Goal: Task Accomplishment & Management: Manage account settings

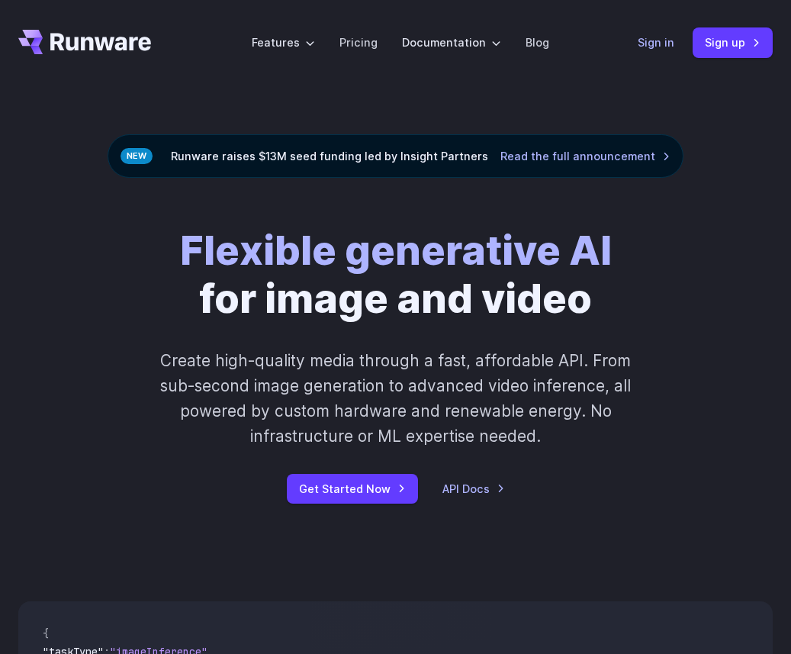
click at [659, 41] on link "Sign in" at bounding box center [656, 43] width 37 height 18
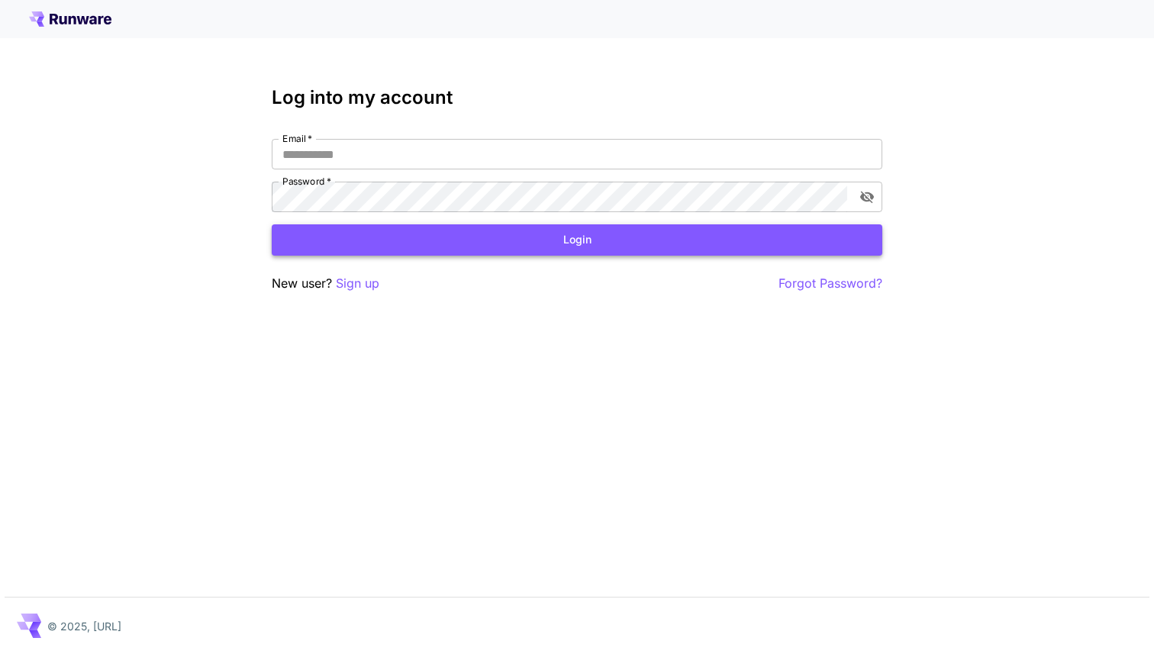
type input "**********"
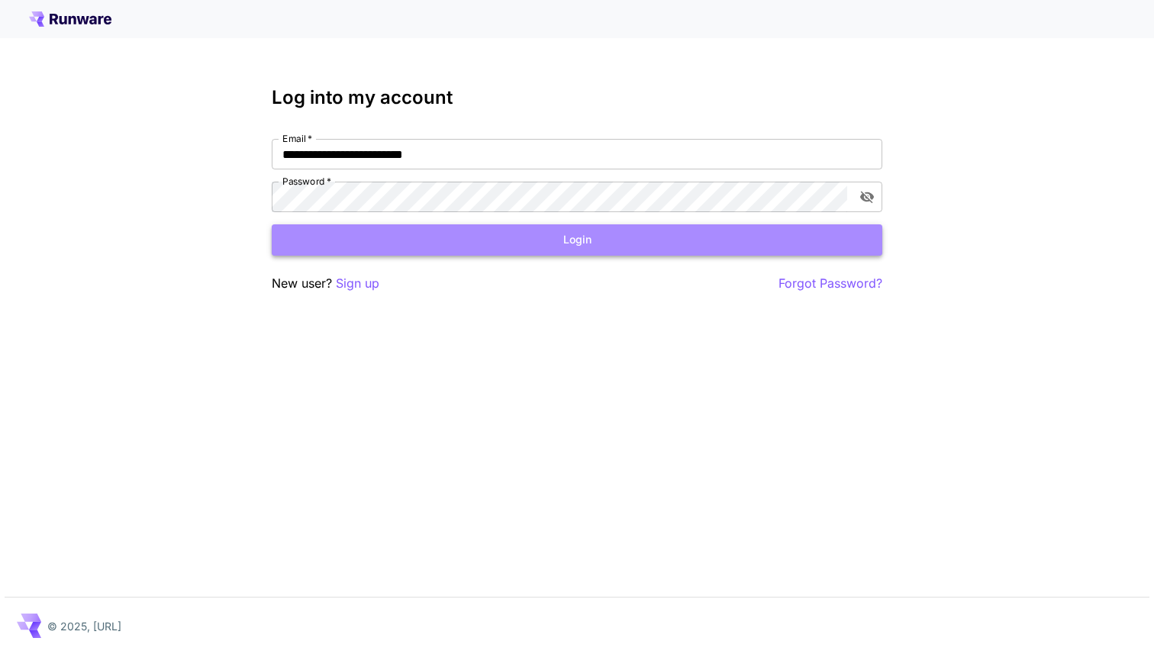
click at [512, 230] on button "Login" at bounding box center [577, 239] width 610 height 31
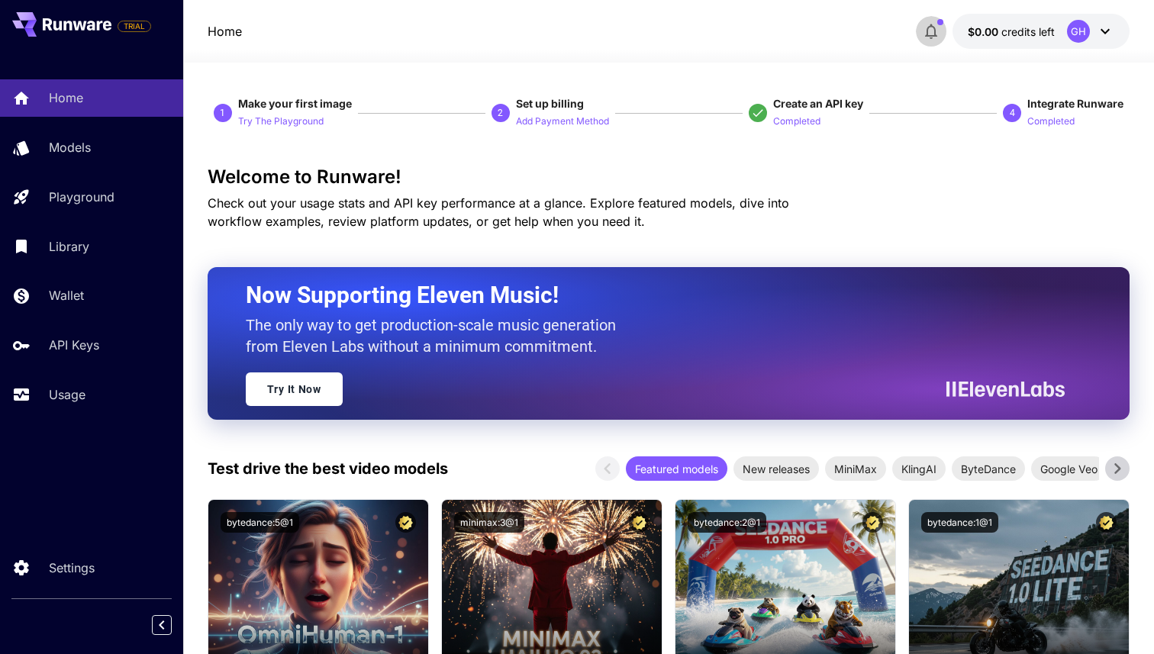
click at [926, 37] on icon "button" at bounding box center [931, 31] width 18 height 18
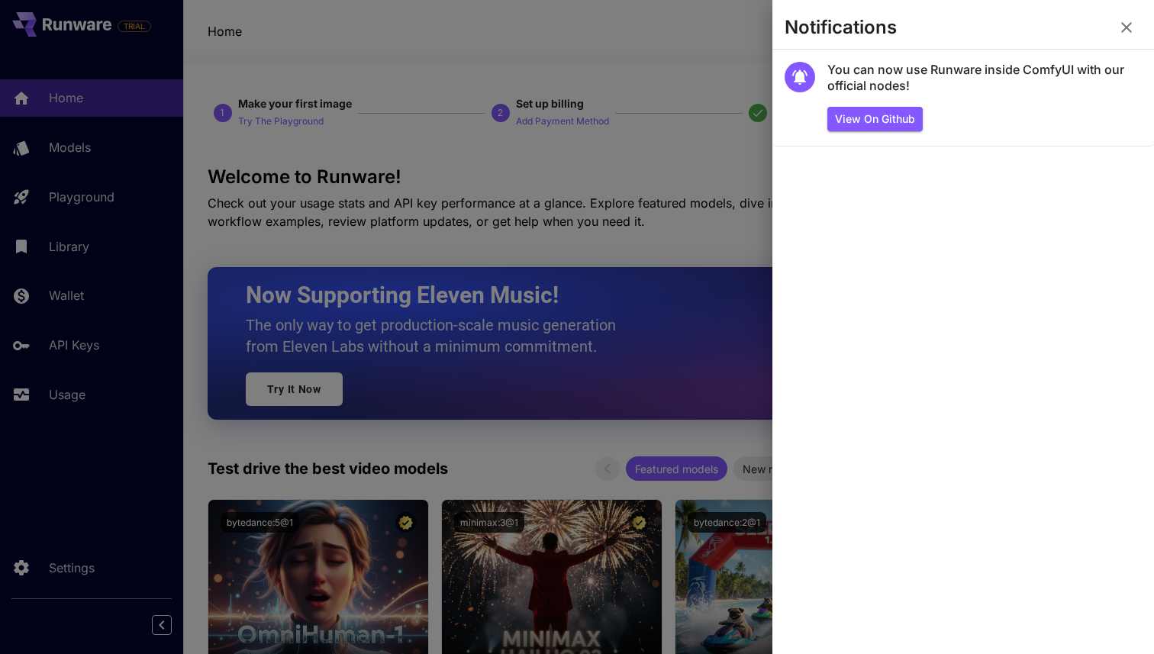
click at [1124, 32] on icon "button" at bounding box center [1126, 27] width 18 height 18
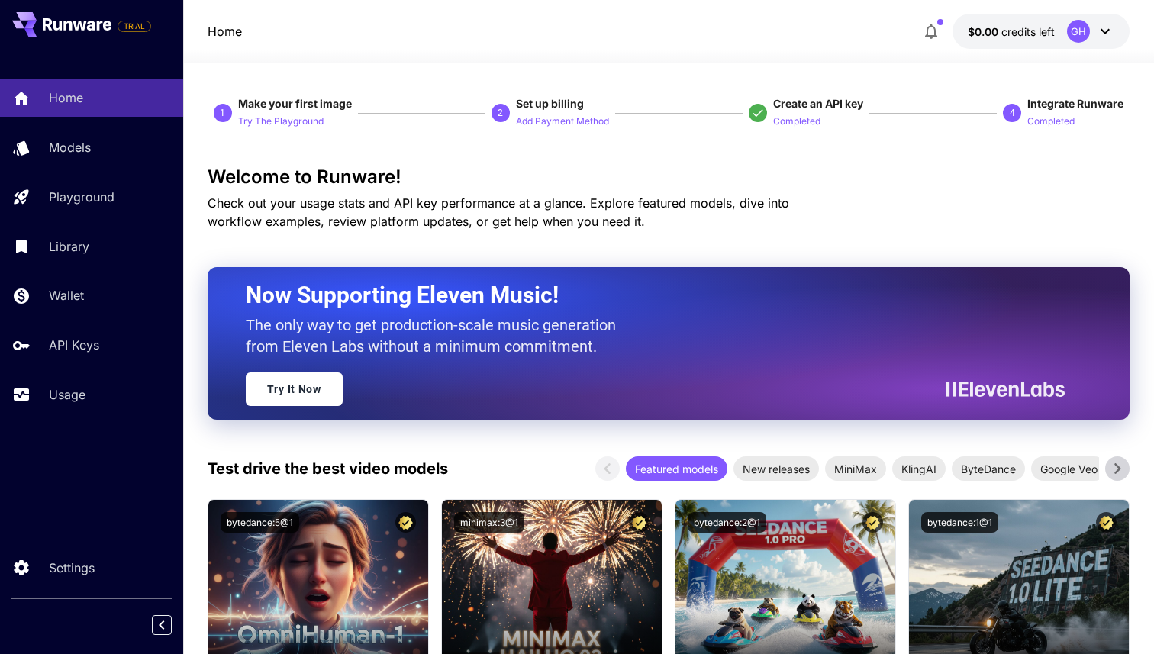
click at [990, 44] on div at bounding box center [668, 53] width 971 height 18
click at [1010, 37] on p "$0.00 credits left" at bounding box center [1011, 32] width 87 height 16
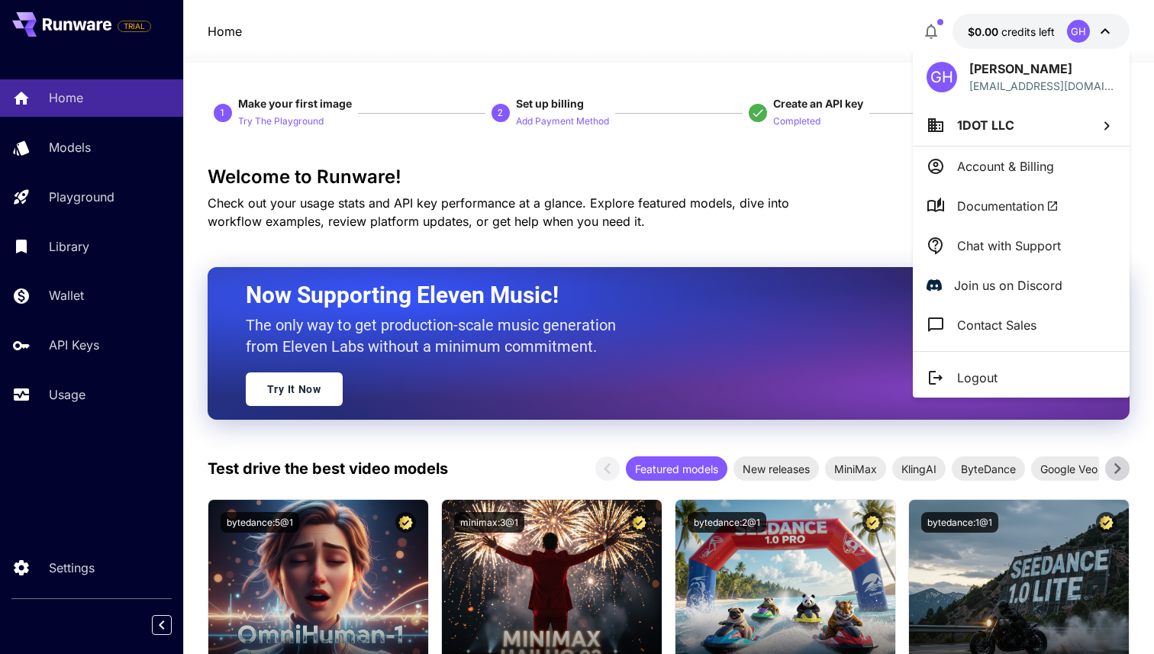
click at [69, 308] on div at bounding box center [577, 327] width 1154 height 654
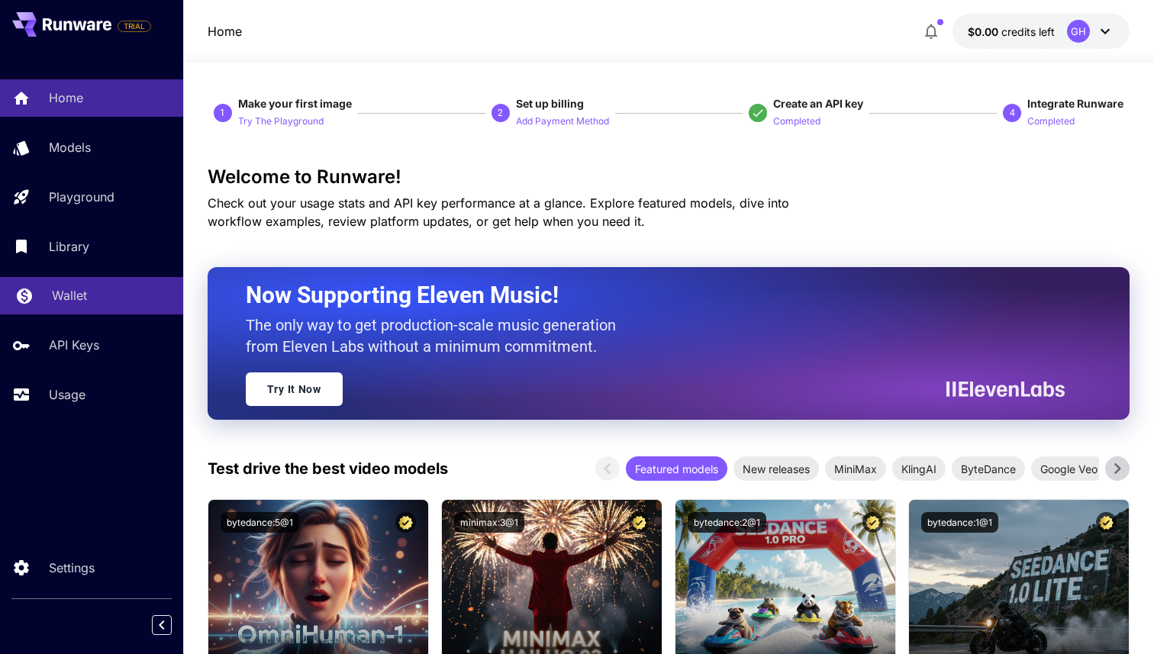
click at [68, 304] on p "Wallet" at bounding box center [69, 295] width 35 height 18
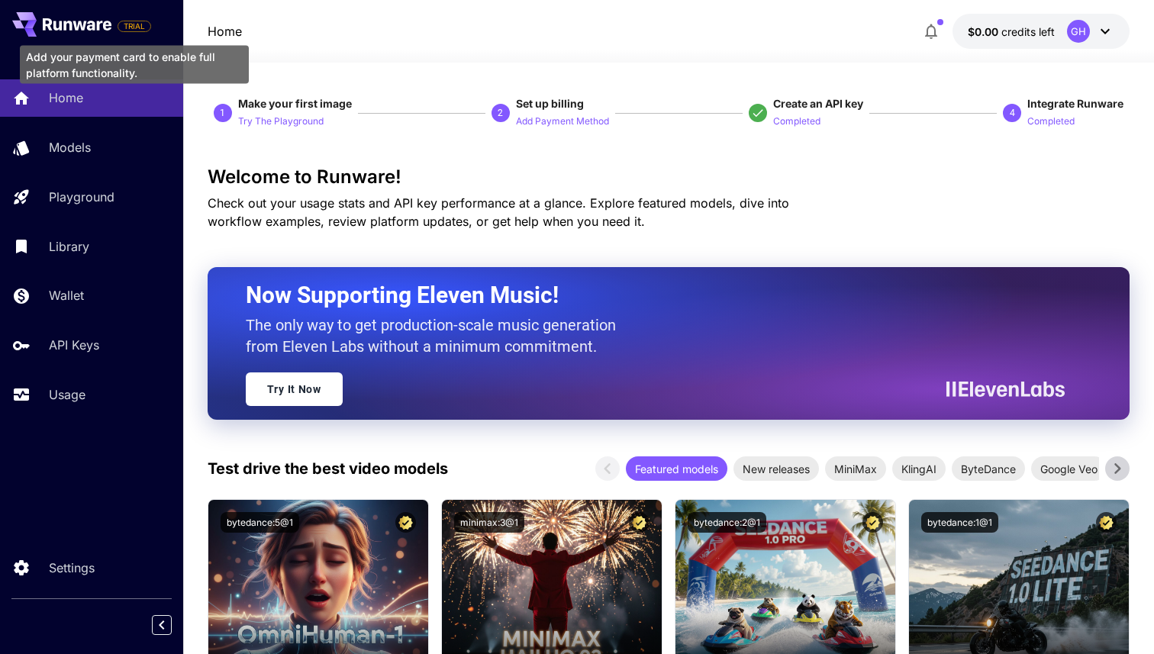
click at [122, 31] on span "TRIAL" at bounding box center [134, 26] width 32 height 11
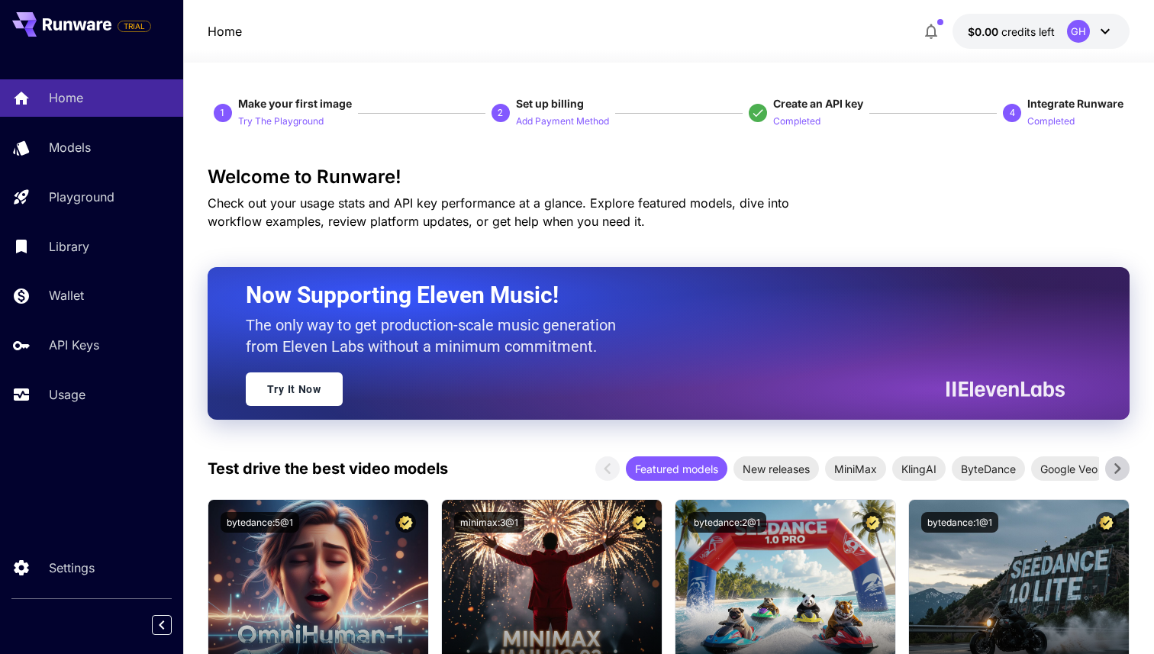
click at [326, 27] on div "Home $0.00 credits left GH" at bounding box center [669, 31] width 922 height 35
click at [1103, 34] on icon at bounding box center [1105, 31] width 18 height 18
